Goal: Information Seeking & Learning: Learn about a topic

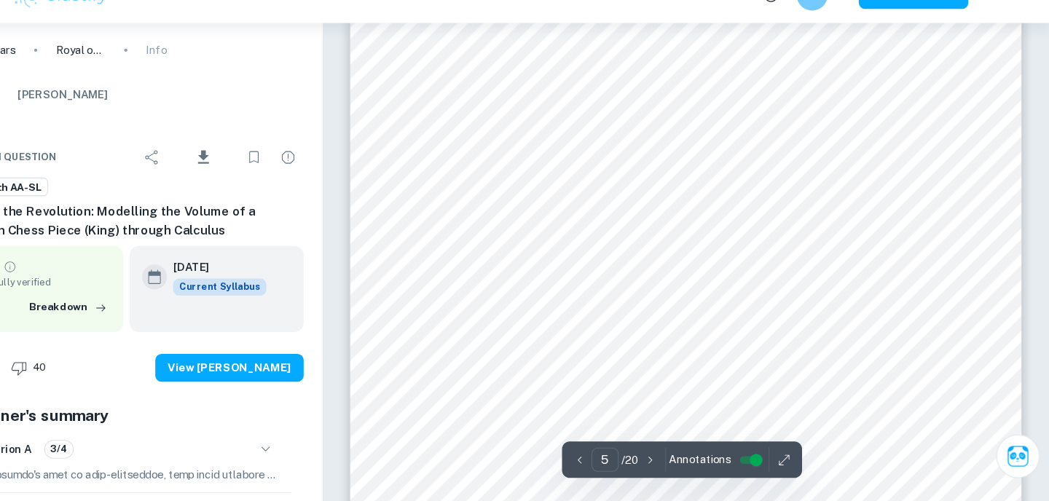
scroll to position [3861, 0]
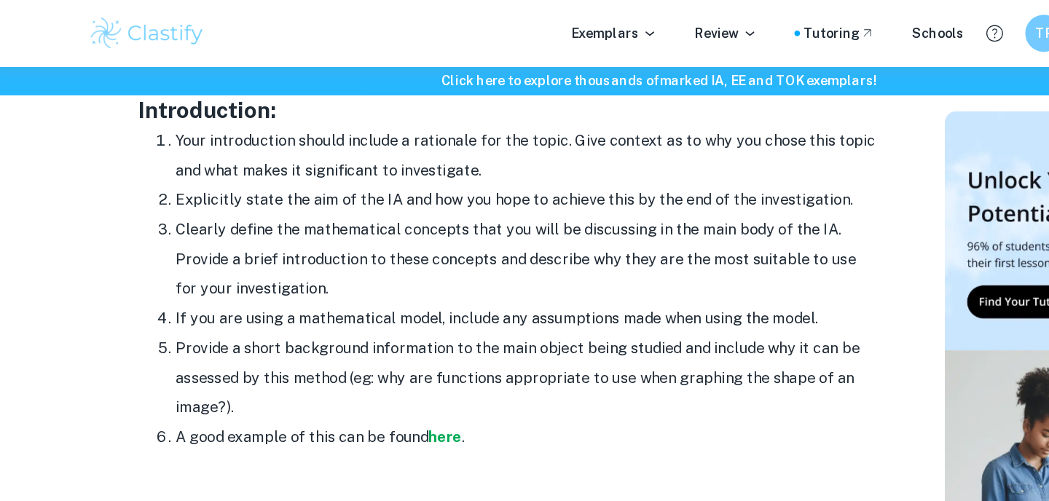
scroll to position [932, 0]
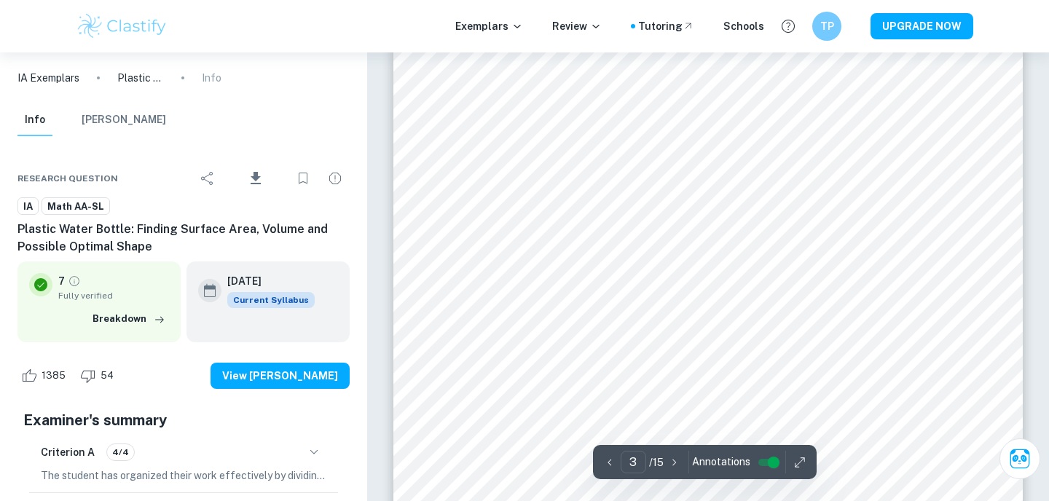
scroll to position [2302, 0]
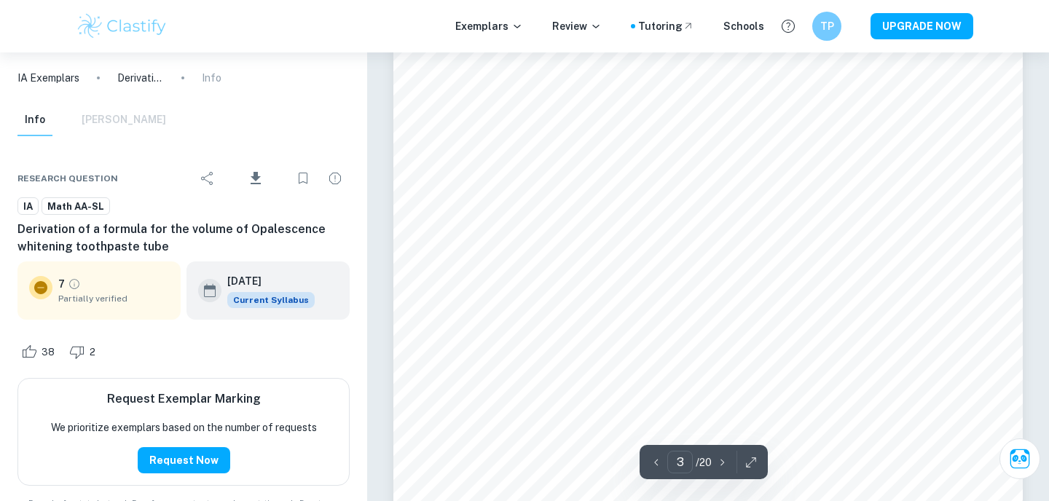
scroll to position [2004, 0]
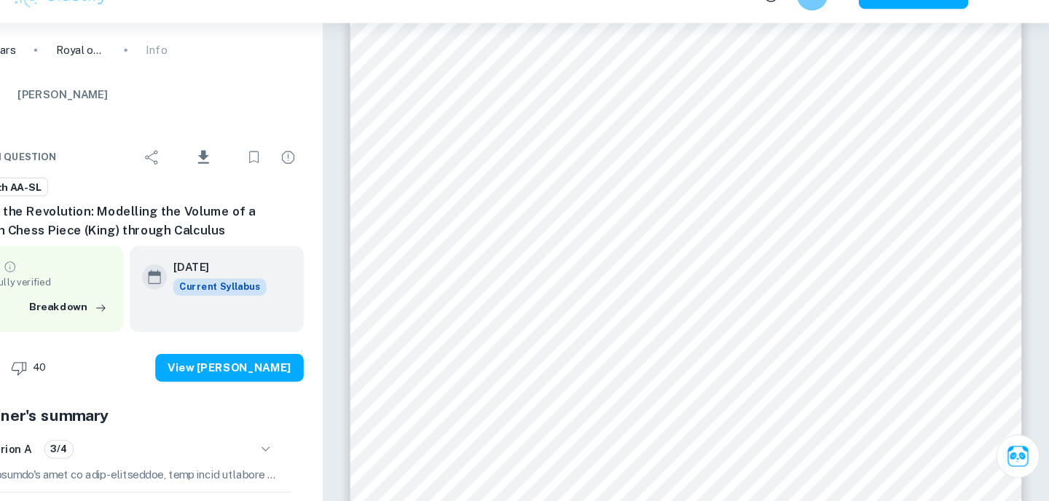
scroll to position [3861, 0]
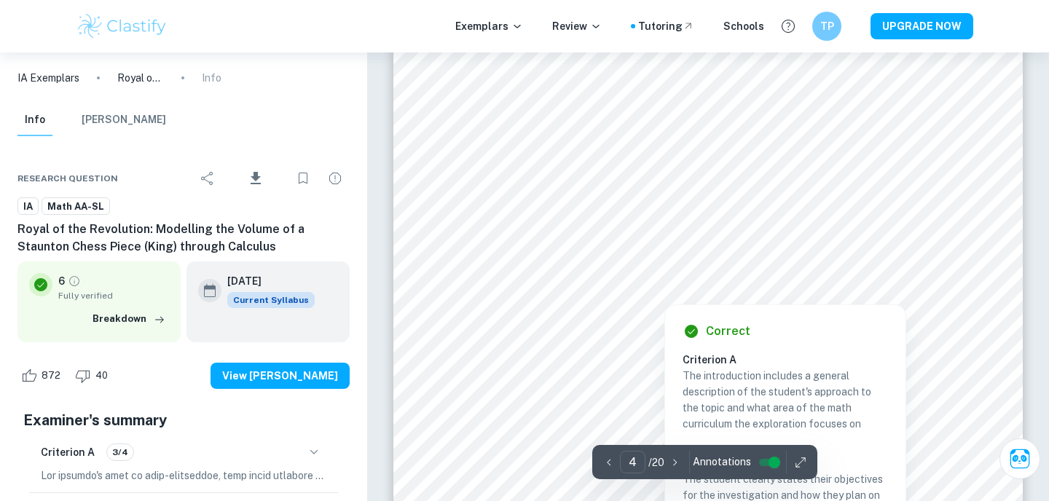
drag, startPoint x: 0, startPoint y: 0, endPoint x: 660, endPoint y: 285, distance: 718.8
click at [660, 285] on div at bounding box center [663, 289] width 333 height 24
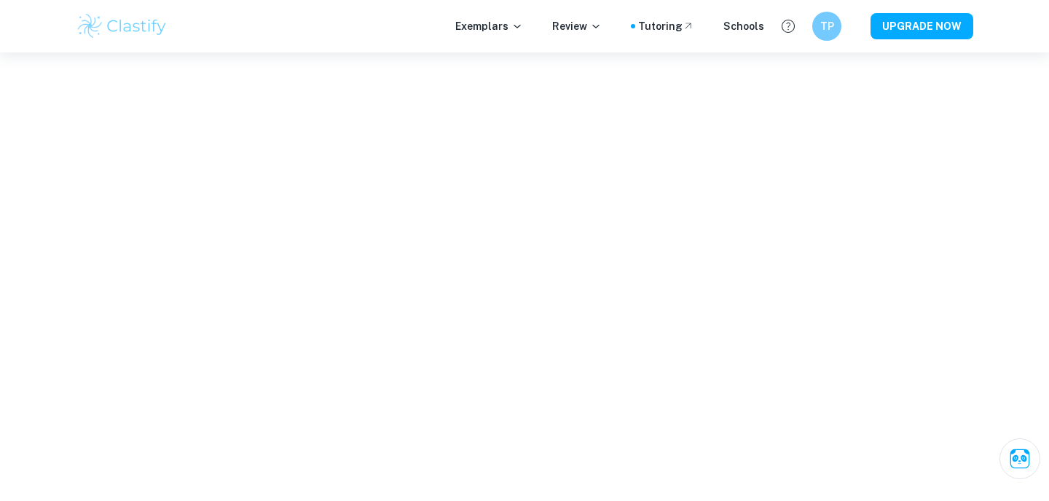
scroll to position [2763, 0]
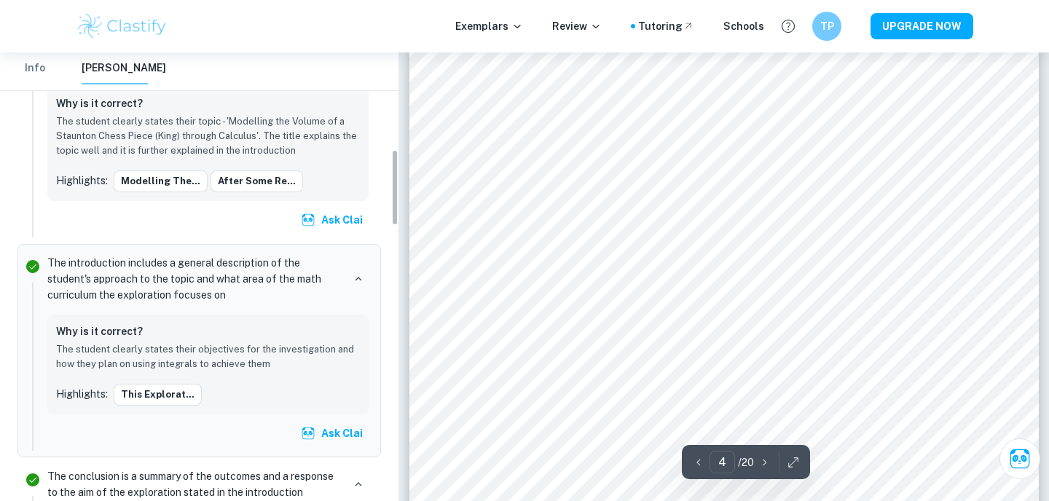
scroll to position [569, 0]
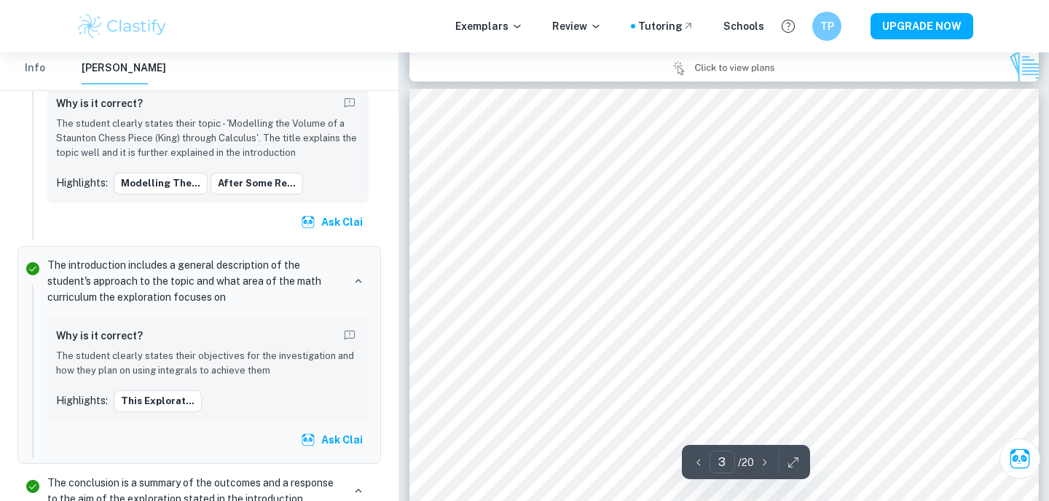
type input "2"
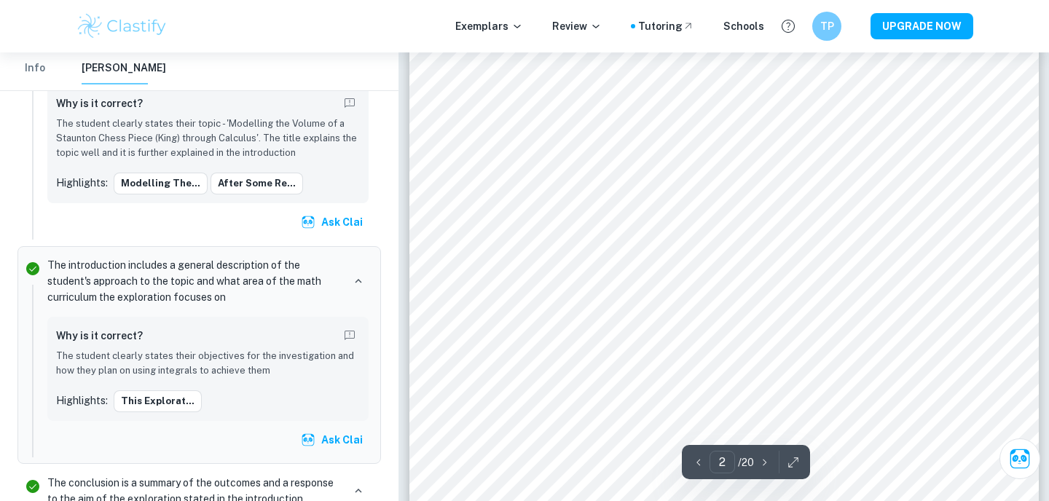
scroll to position [937, 0]
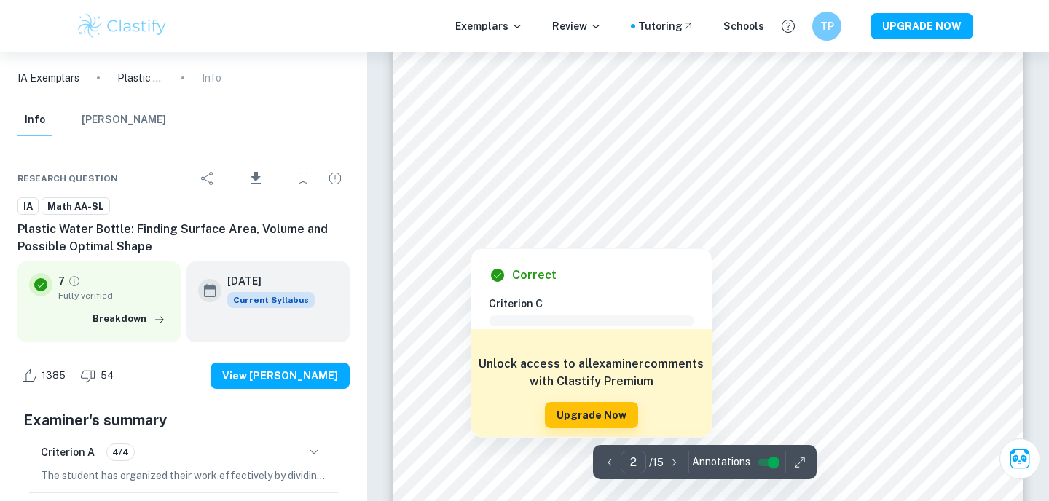
scroll to position [991, 0]
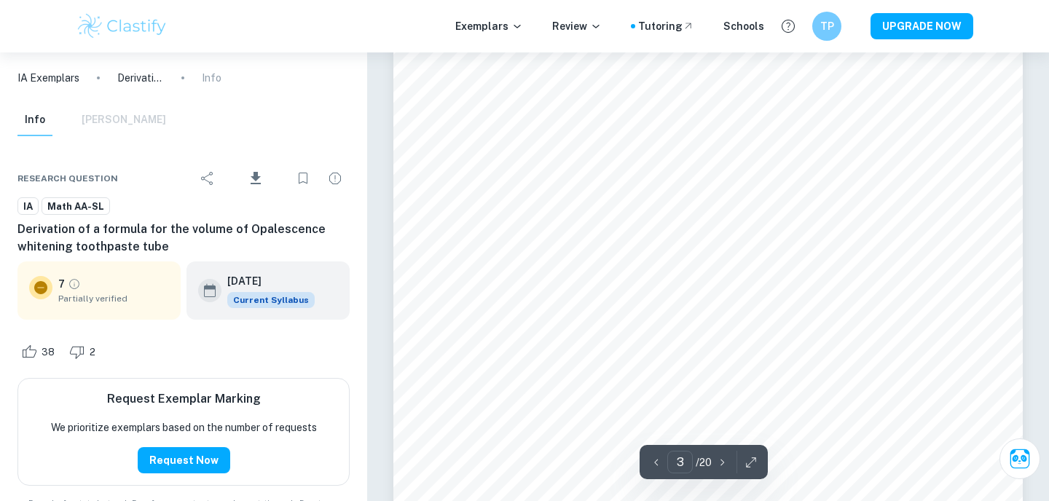
scroll to position [2572, 0]
